Goal: Transaction & Acquisition: Purchase product/service

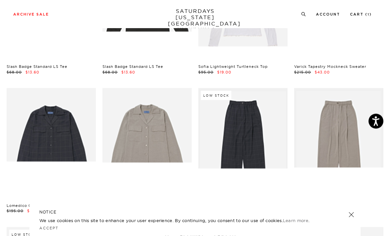
scroll to position [6940, 0]
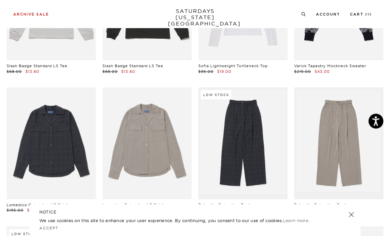
click at [335, 115] on link at bounding box center [338, 144] width 89 height 112
click at [357, 110] on link at bounding box center [338, 144] width 89 height 112
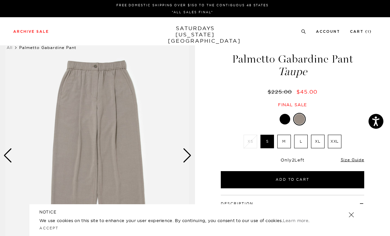
click at [317, 177] on button "Add to Cart" at bounding box center [293, 179] width 144 height 17
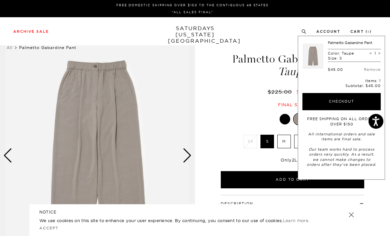
click at [351, 102] on button "Checkout" at bounding box center [342, 101] width 78 height 17
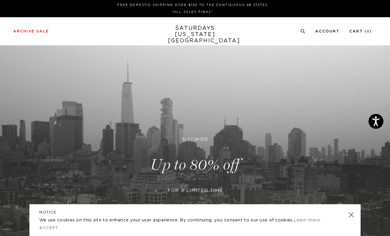
click at [141, 221] on p "We use cookies on this site to enhance your user experience. By continuing, you…" at bounding box center [183, 220] width 288 height 7
click at [310, 220] on link "Learn more" at bounding box center [307, 220] width 26 height 4
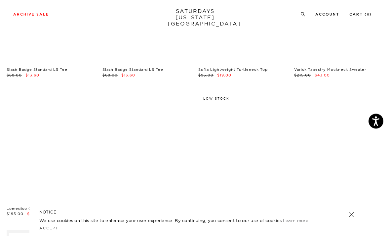
scroll to position [6954, 0]
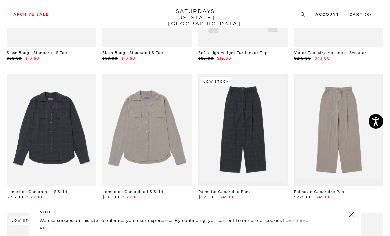
click at [343, 74] on link at bounding box center [338, 130] width 89 height 112
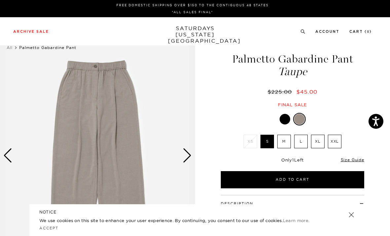
click at [190, 155] on div "Next slide" at bounding box center [187, 155] width 9 height 15
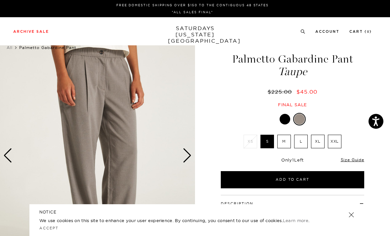
click at [191, 150] on div "Next slide" at bounding box center [187, 155] width 9 height 15
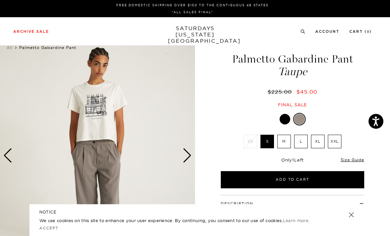
click at [188, 154] on div "Next slide" at bounding box center [187, 155] width 9 height 15
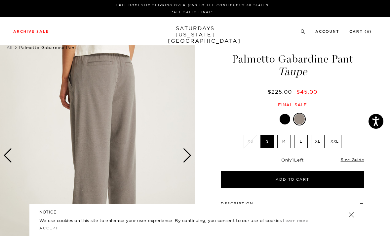
click at [193, 154] on img at bounding box center [97, 155] width 195 height 244
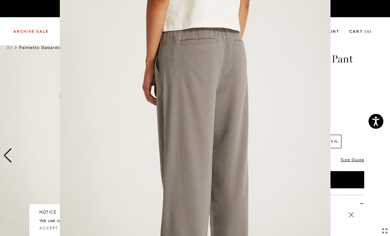
click at [358, 86] on figure at bounding box center [195, 118] width 390 height 236
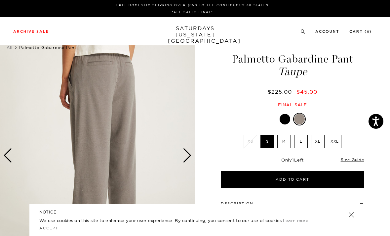
click at [351, 89] on div "$225.00 $45.00" at bounding box center [293, 91] width 146 height 7
click at [288, 119] on div at bounding box center [285, 119] width 11 height 11
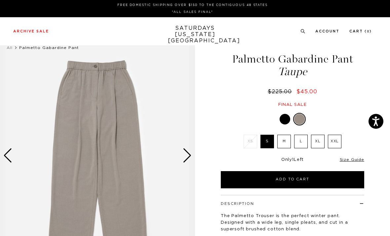
click at [283, 119] on div at bounding box center [285, 119] width 11 height 11
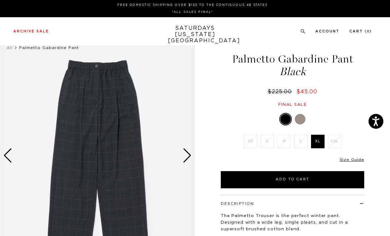
click at [189, 155] on div "Next slide" at bounding box center [187, 155] width 9 height 15
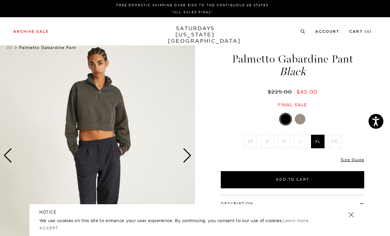
click at [192, 153] on img at bounding box center [97, 155] width 195 height 244
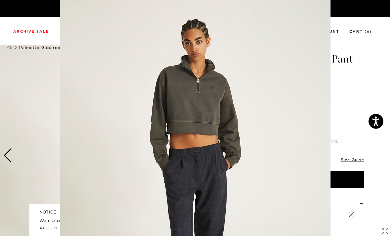
click at [367, 108] on figure at bounding box center [195, 118] width 390 height 236
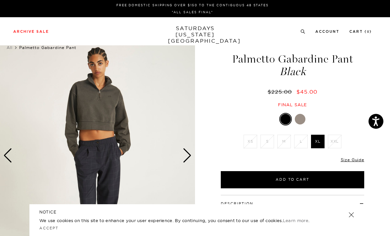
click at [357, 104] on div "Final sale" at bounding box center [293, 105] width 146 height 6
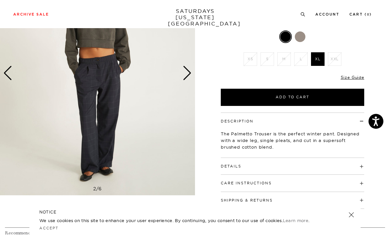
scroll to position [66, 0]
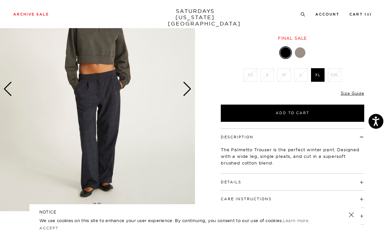
click at [187, 89] on div "Next slide" at bounding box center [187, 89] width 9 height 15
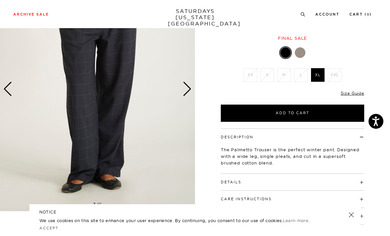
click at [187, 91] on div "Next slide" at bounding box center [187, 89] width 9 height 15
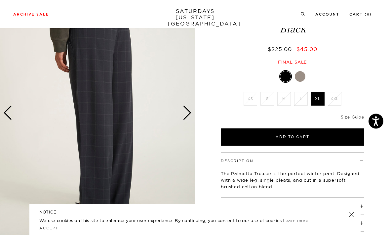
scroll to position [5, 0]
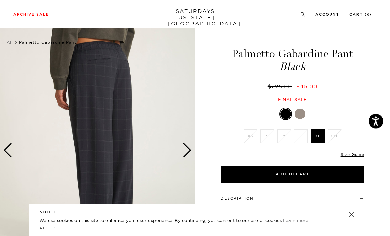
click at [185, 148] on div "Next slide" at bounding box center [187, 150] width 9 height 15
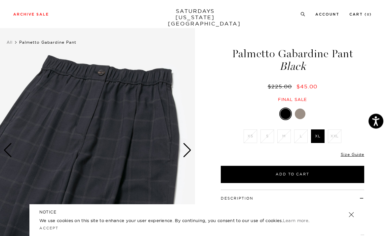
scroll to position [5, 0]
click at [192, 145] on img at bounding box center [97, 150] width 195 height 244
click at [189, 148] on div "Next slide" at bounding box center [187, 150] width 9 height 15
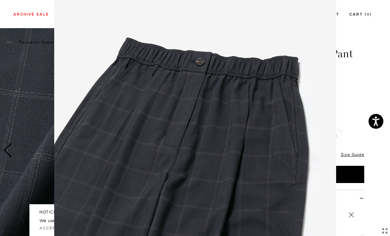
scroll to position [51, 0]
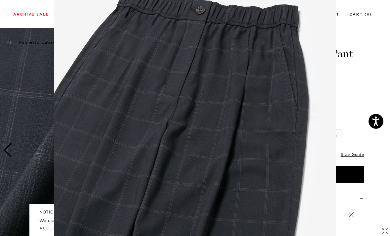
click at [361, 95] on figure at bounding box center [195, 118] width 390 height 236
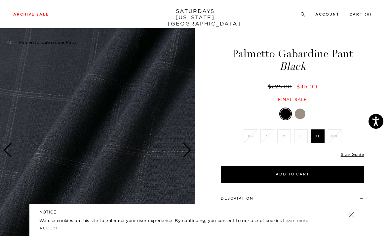
click at [183, 147] on div "Next slide" at bounding box center [187, 150] width 9 height 15
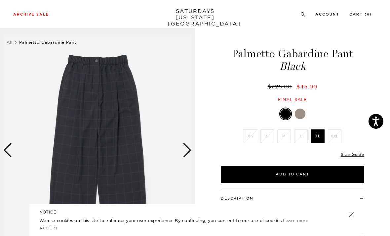
click at [185, 148] on div "Next slide" at bounding box center [187, 150] width 9 height 15
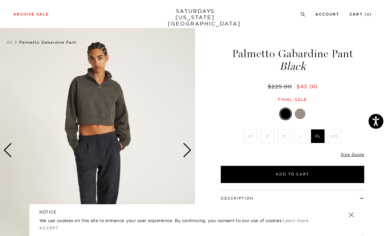
click at [187, 150] on div "Next slide" at bounding box center [187, 150] width 9 height 15
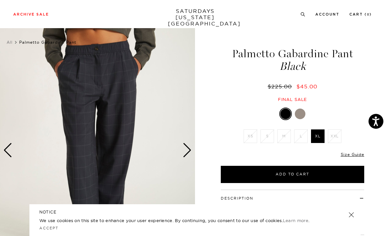
click at [187, 145] on div "Next slide" at bounding box center [187, 150] width 9 height 15
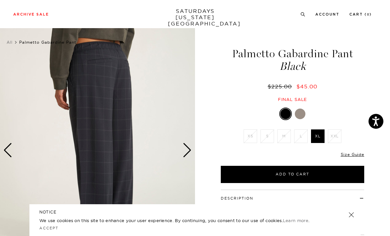
click at [302, 112] on div at bounding box center [300, 113] width 11 height 11
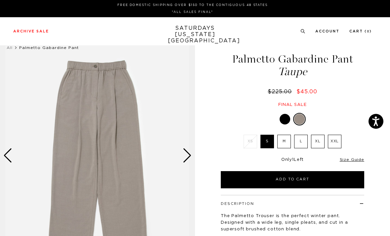
click at [187, 154] on div "Next slide" at bounding box center [187, 155] width 9 height 15
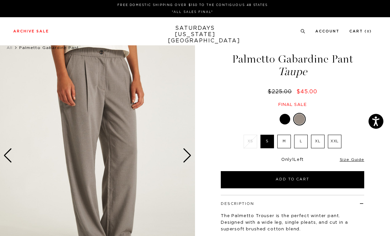
click at [189, 154] on div "Next slide" at bounding box center [187, 155] width 9 height 15
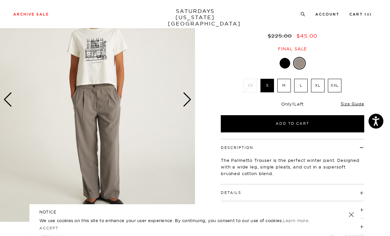
scroll to position [66, 0]
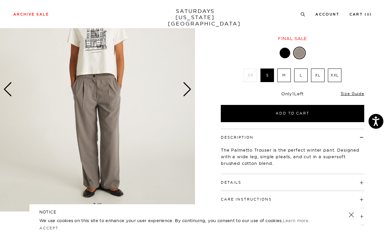
click at [187, 90] on div "Next slide" at bounding box center [187, 89] width 9 height 15
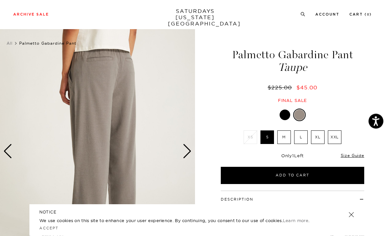
scroll to position [6, 0]
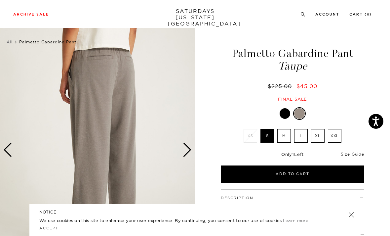
click at [183, 146] on div "Next slide" at bounding box center [187, 150] width 9 height 15
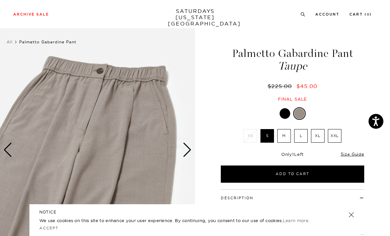
click at [187, 143] on div "Next slide" at bounding box center [187, 150] width 9 height 15
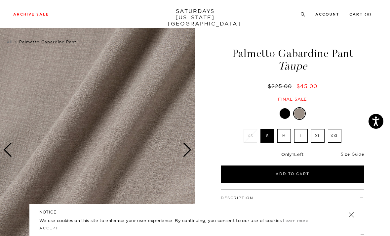
click at [190, 153] on div "Next slide" at bounding box center [187, 150] width 9 height 15
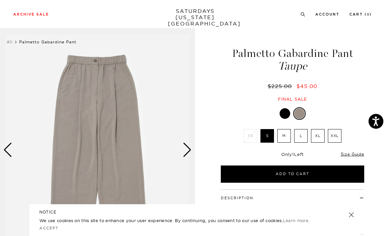
click at [186, 151] on div "Next slide" at bounding box center [187, 150] width 9 height 15
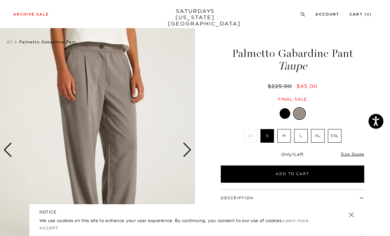
scroll to position [0, 0]
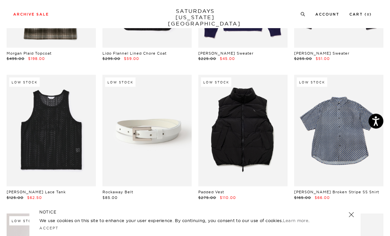
scroll to position [135, 0]
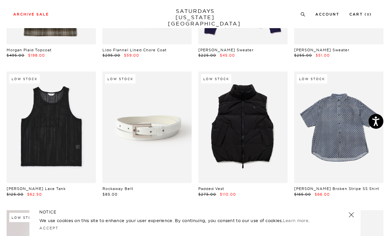
click at [104, 236] on div "NOTICE We use cookies on this site to enhance your user experience. By continui…" at bounding box center [194, 220] width 331 height 32
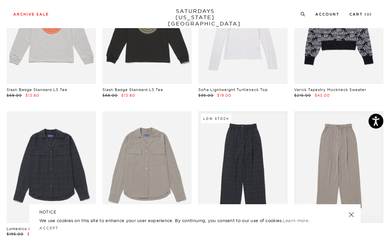
scroll to position [6917, 0]
click at [45, 138] on link at bounding box center [51, 167] width 89 height 112
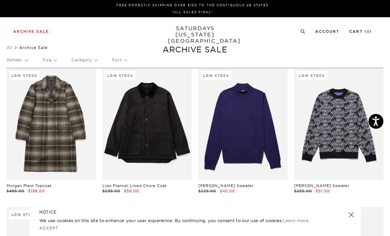
scroll to position [6938, 0]
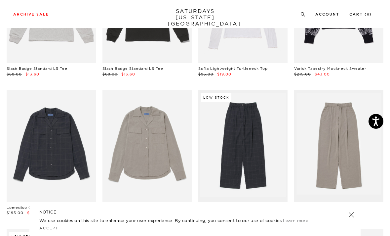
click at [141, 111] on link at bounding box center [147, 146] width 89 height 112
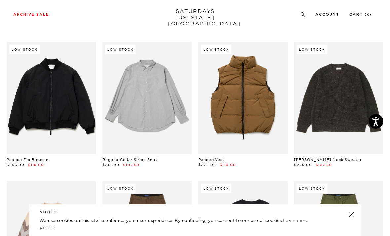
scroll to position [7410, 0]
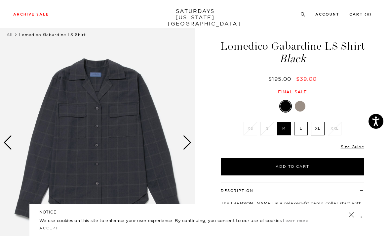
scroll to position [14, 0]
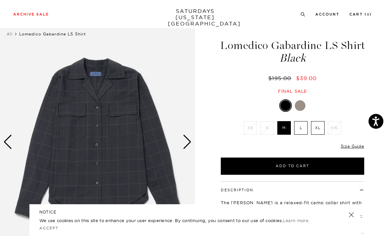
click at [183, 142] on div "Next slide" at bounding box center [187, 142] width 9 height 15
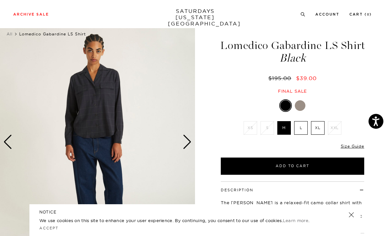
click at [185, 143] on div "Next slide" at bounding box center [187, 142] width 9 height 15
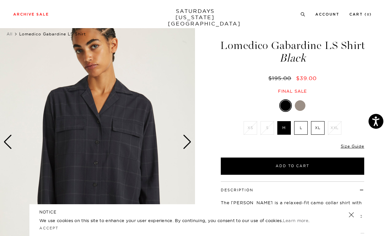
click at [181, 150] on img at bounding box center [97, 142] width 195 height 244
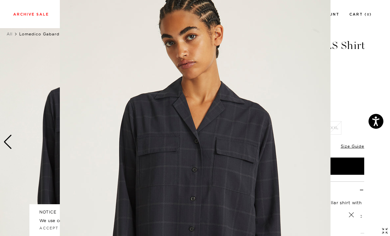
scroll to position [0, 0]
click at [11, 144] on figure at bounding box center [195, 118] width 390 height 236
